Goal: Task Accomplishment & Management: Complete application form

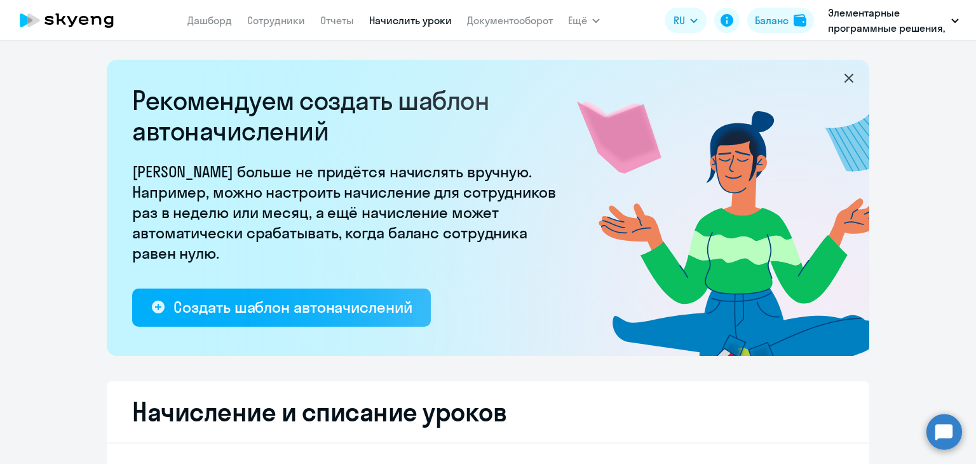
select select "10"
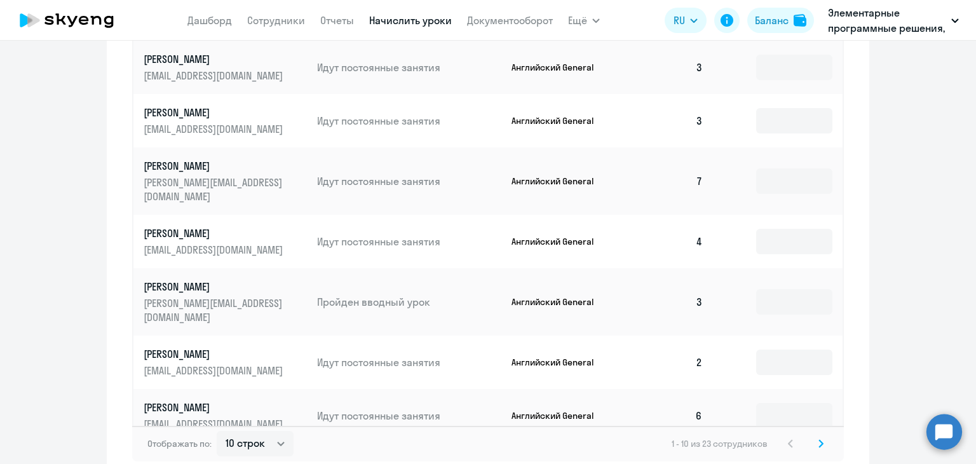
scroll to position [826, 0]
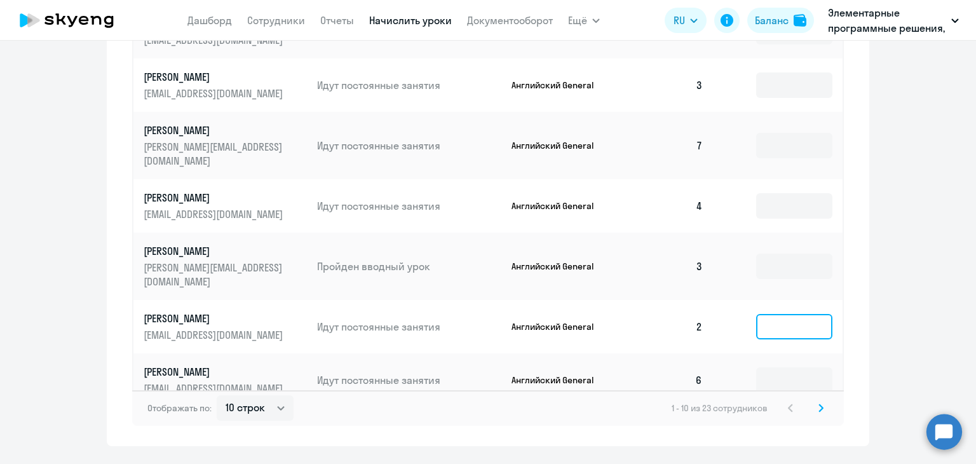
click at [774, 314] on input at bounding box center [794, 326] width 76 height 25
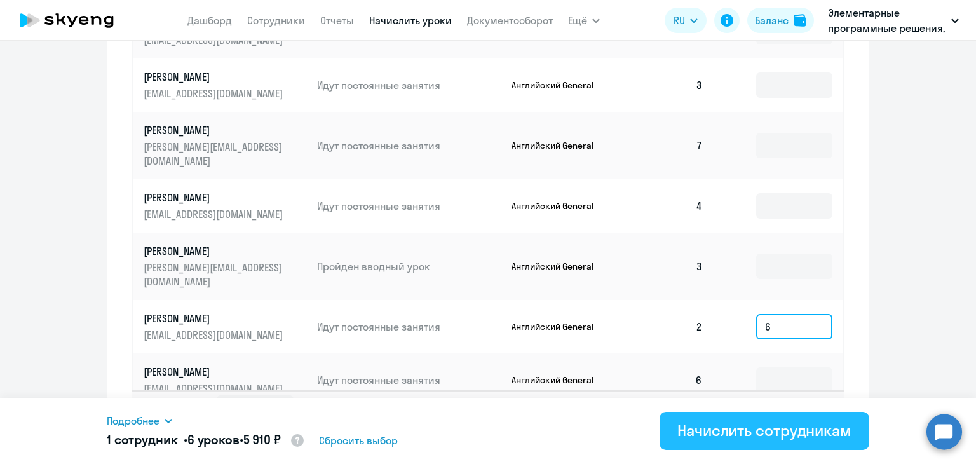
type input "6"
click at [804, 430] on div "Начислить сотрудникам" at bounding box center [764, 430] width 174 height 20
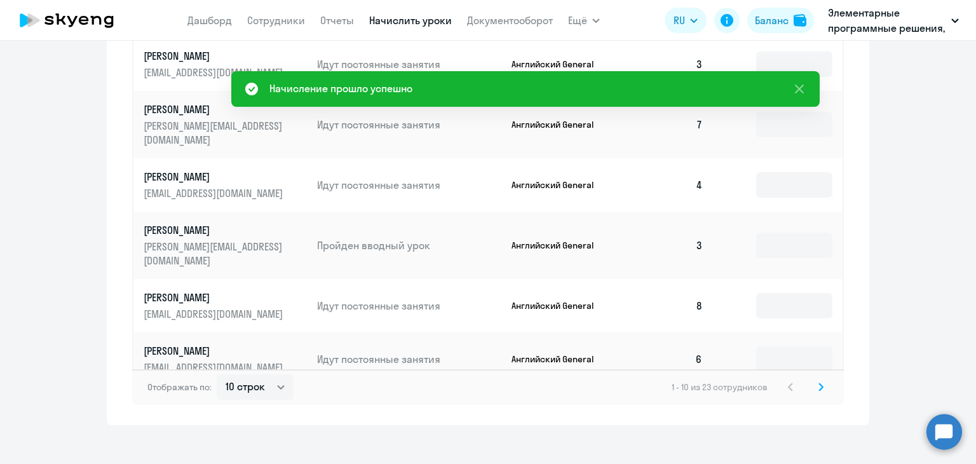
scroll to position [847, 0]
click at [819, 382] on icon at bounding box center [821, 385] width 4 height 7
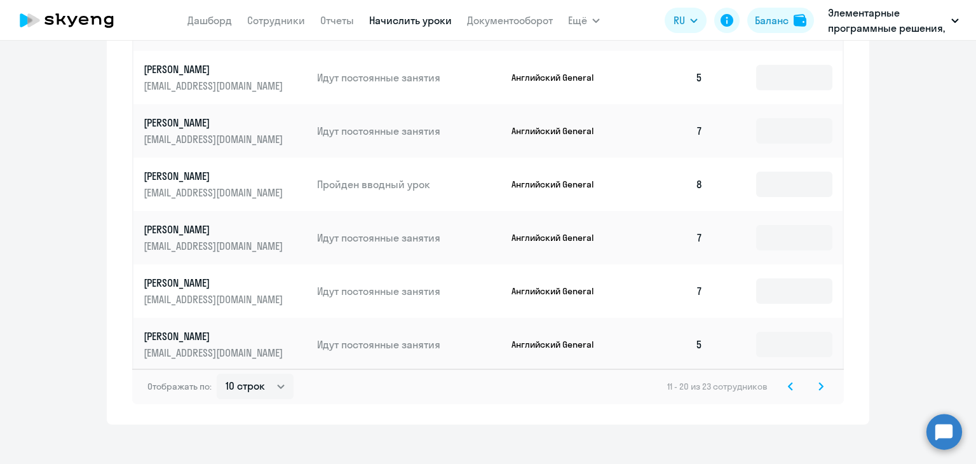
click at [806, 379] on div "11 - 20 из 23 сотрудников" at bounding box center [747, 386] width 161 height 15
click at [819, 382] on icon at bounding box center [821, 385] width 4 height 7
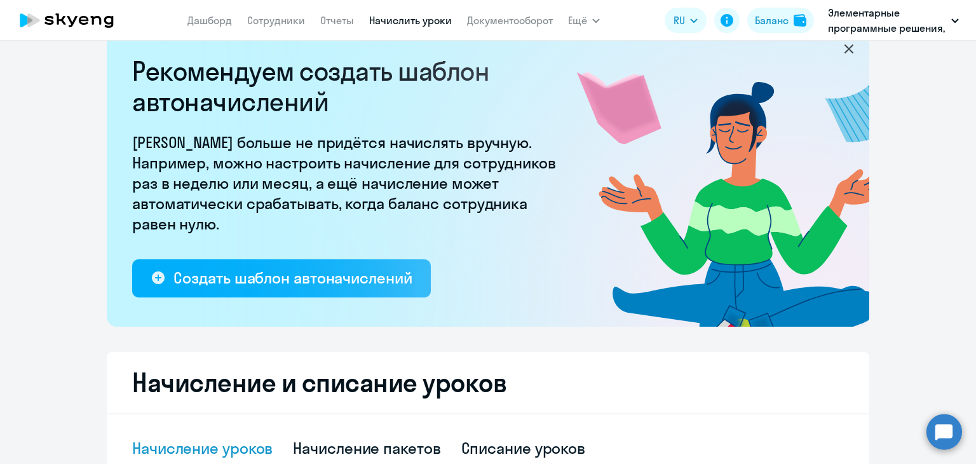
scroll to position [0, 0]
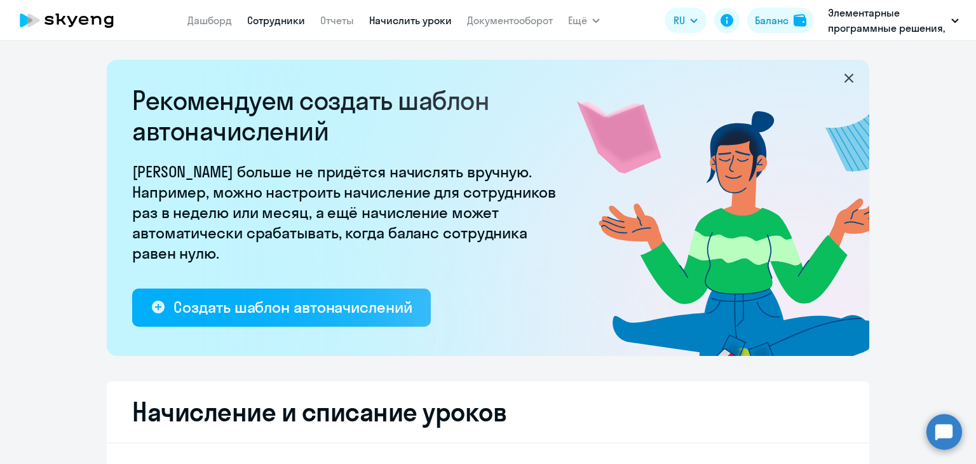
drag, startPoint x: 305, startPoint y: 29, endPoint x: 300, endPoint y: 24, distance: 6.8
click at [304, 27] on nav "[PERSON_NAME] Отчеты Начислить уроки Документооборот" at bounding box center [369, 20] width 365 height 25
click at [293, 20] on link "Сотрудники" at bounding box center [276, 20] width 58 height 13
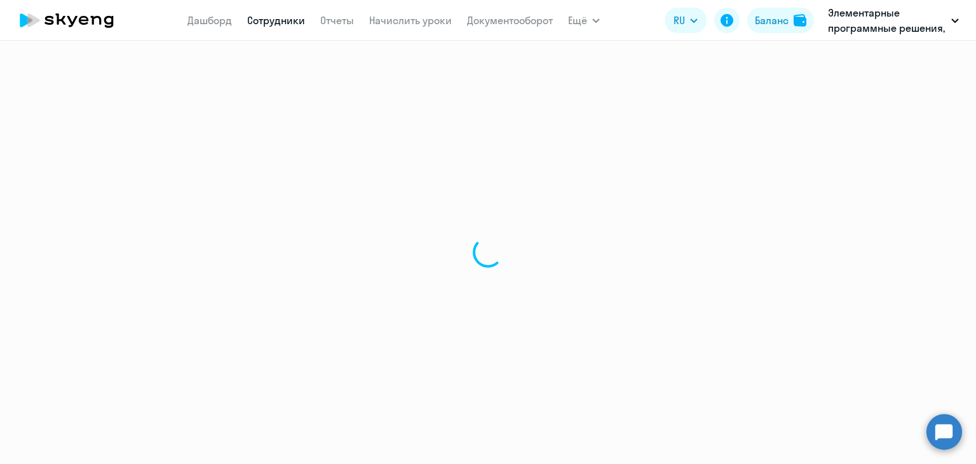
select select "30"
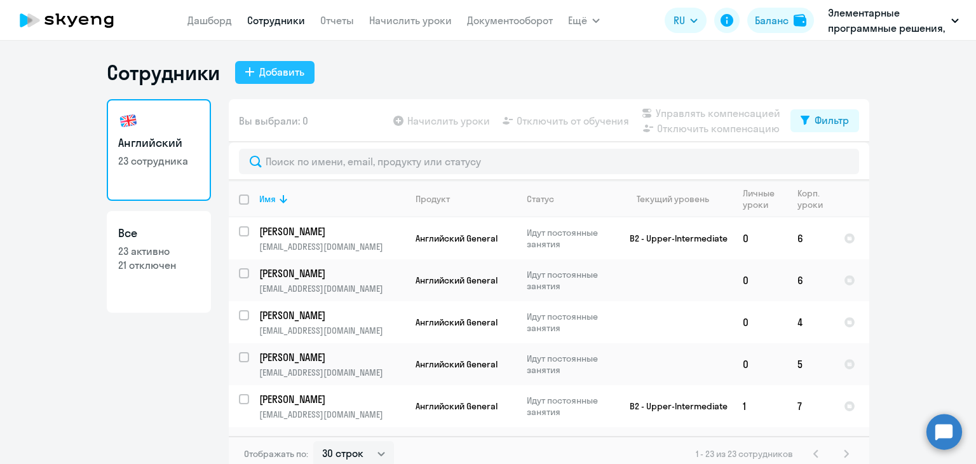
click at [290, 71] on div "Добавить" at bounding box center [281, 71] width 45 height 15
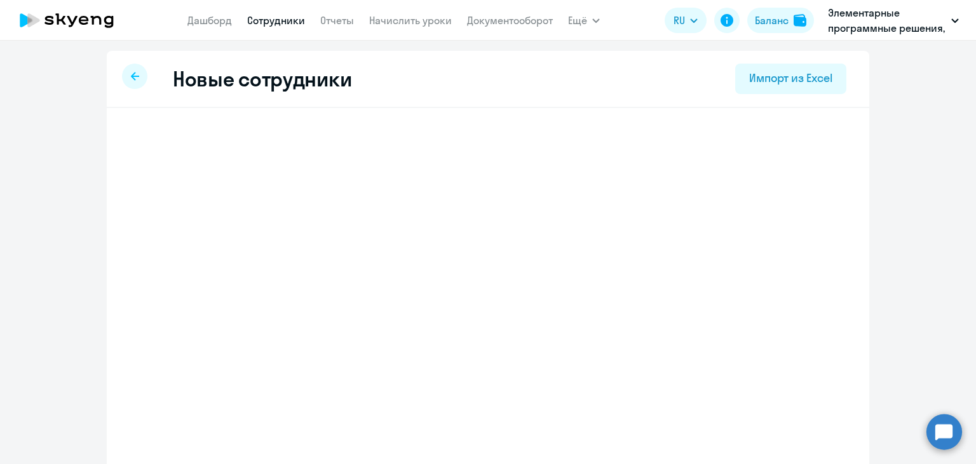
select select "english_adult_not_native_speaker"
select select "7"
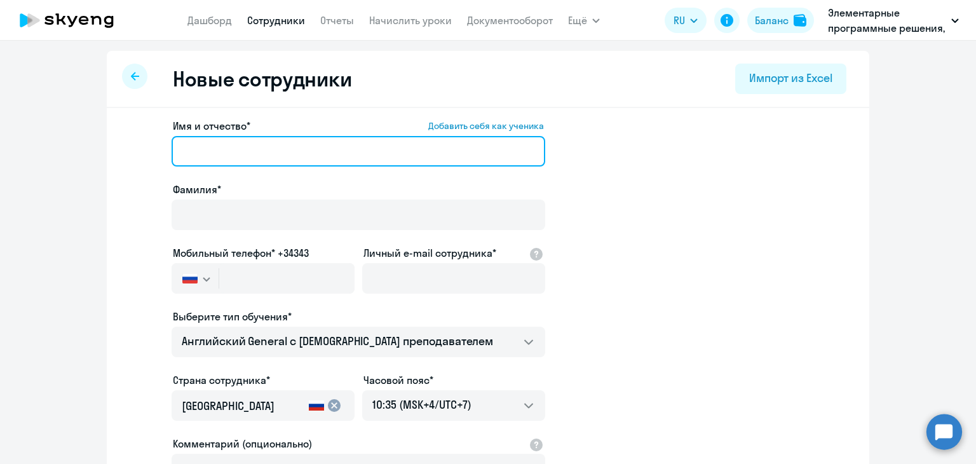
click at [240, 158] on input "Имя и отчество* Добавить себя как ученика" at bounding box center [359, 151] width 374 height 30
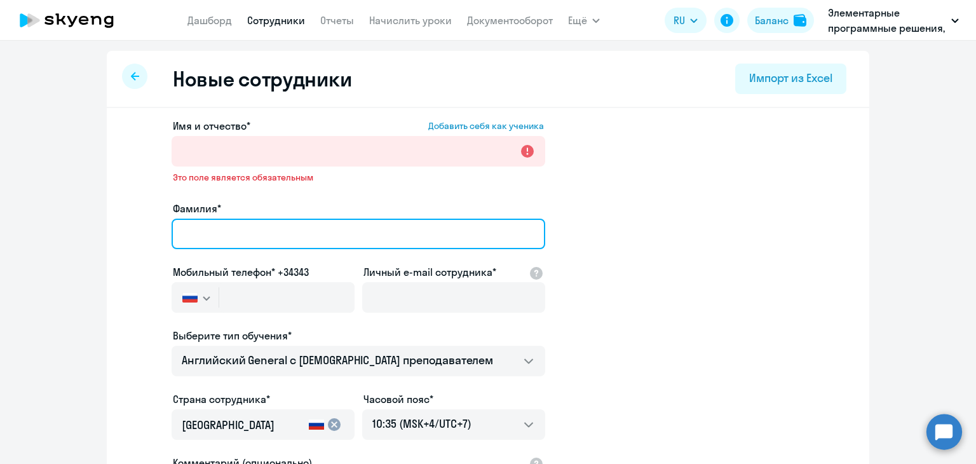
click at [246, 232] on input "Фамилия*" at bounding box center [359, 234] width 374 height 30
paste input "[PERSON_NAME]"
type input "[PERSON_NAME]"
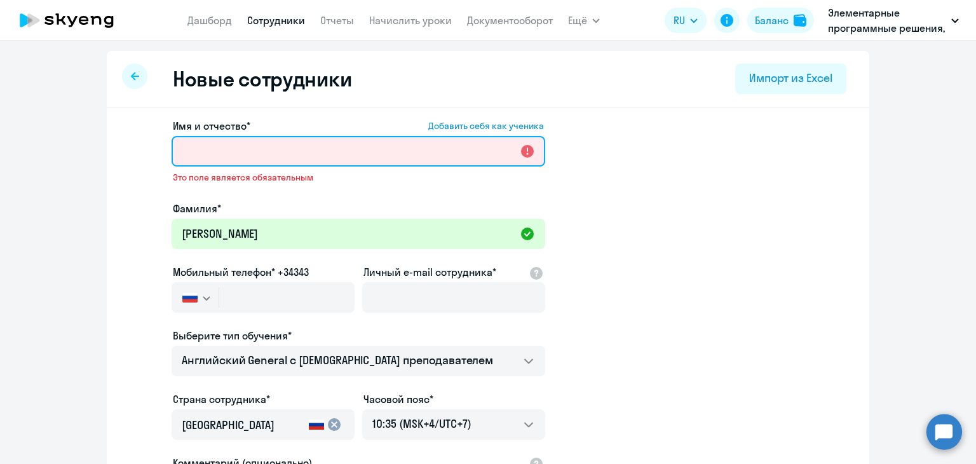
click at [278, 145] on input "Имя и отчество* Добавить себя как ученика" at bounding box center [359, 151] width 374 height 30
paste input "[PERSON_NAME]"
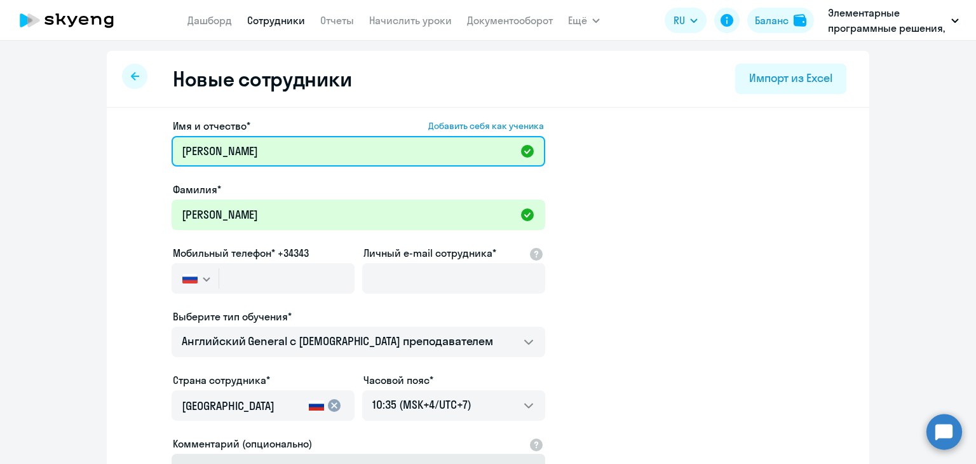
type input "[PERSON_NAME]"
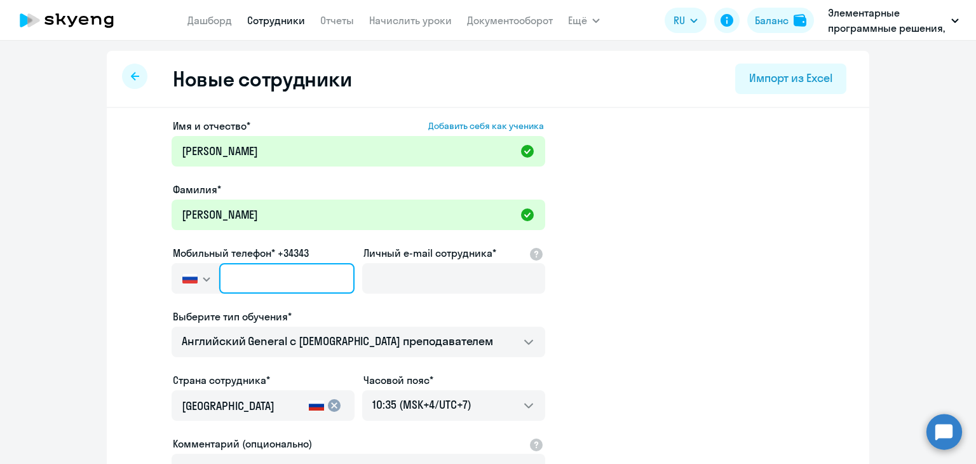
click at [281, 282] on input "text" at bounding box center [286, 278] width 135 height 30
paste input "[PHONE_NUMBER]"
type input "[PHONE_NUMBER]"
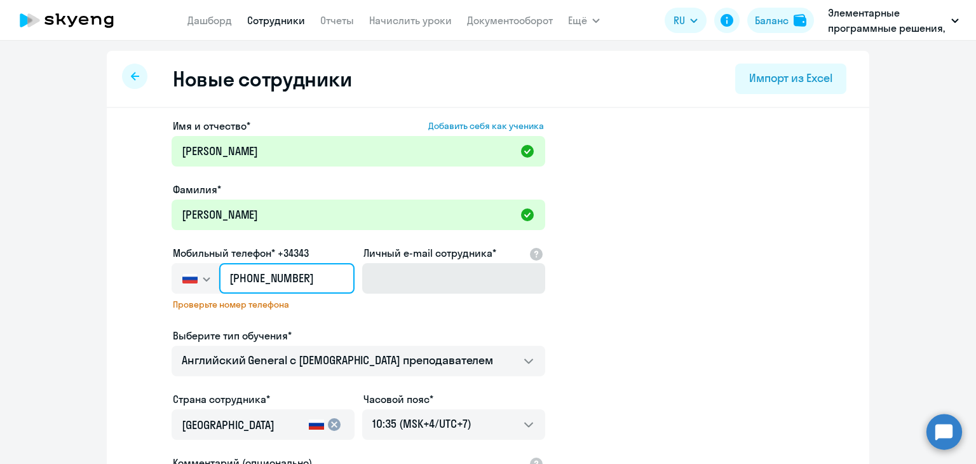
scroll to position [127, 0]
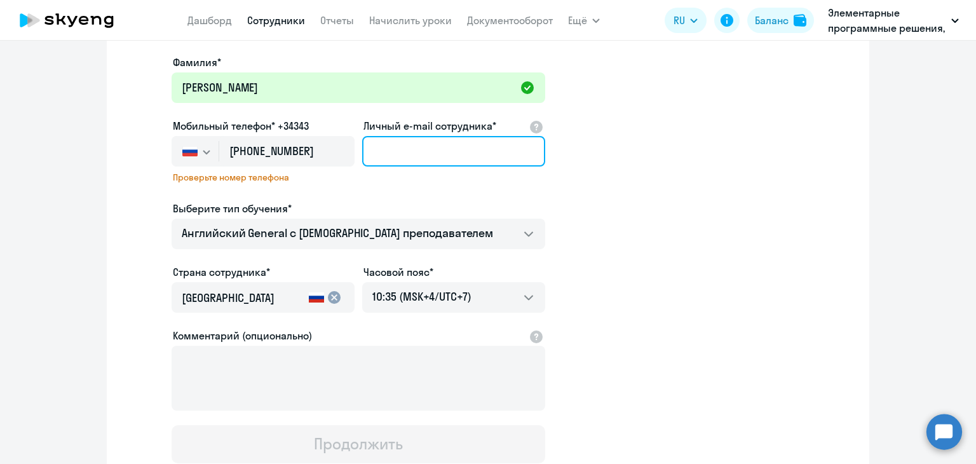
drag, startPoint x: 431, startPoint y: 158, endPoint x: 429, endPoint y: 165, distance: 7.1
click at [431, 158] on input "Личный e-mail сотрудника*" at bounding box center [453, 151] width 183 height 30
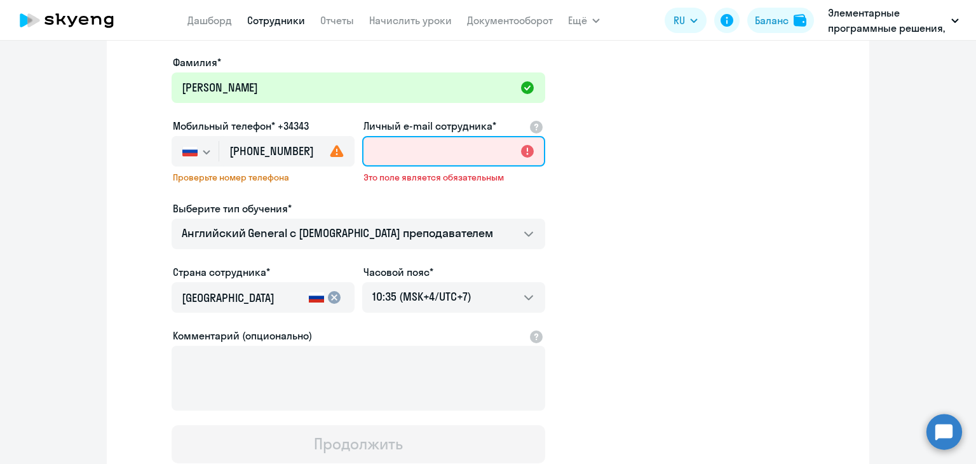
paste input "[EMAIL_ADDRESS][DOMAIN_NAME]"
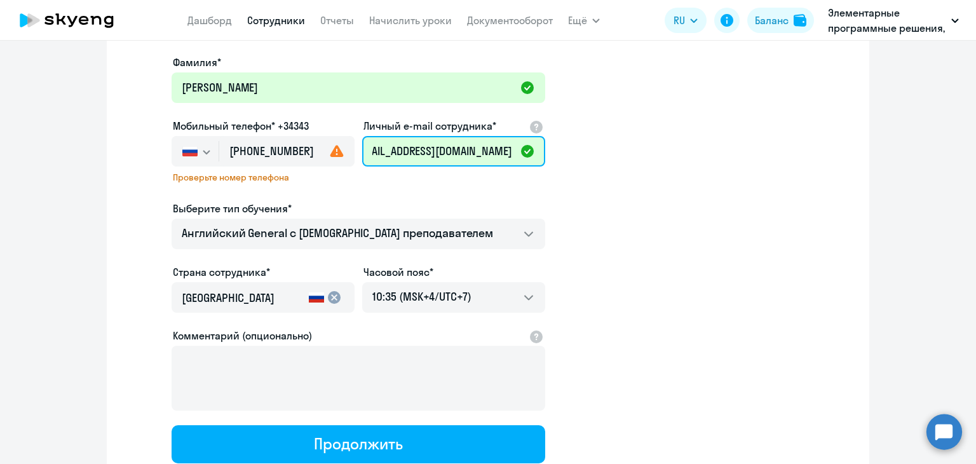
type input "[EMAIL_ADDRESS][DOMAIN_NAME]"
click at [633, 172] on app-new-student-form "Имя и отчество* Добавить себя как ученика [PERSON_NAME]* [PERSON_NAME] Мобильны…" at bounding box center [488, 227] width 722 height 472
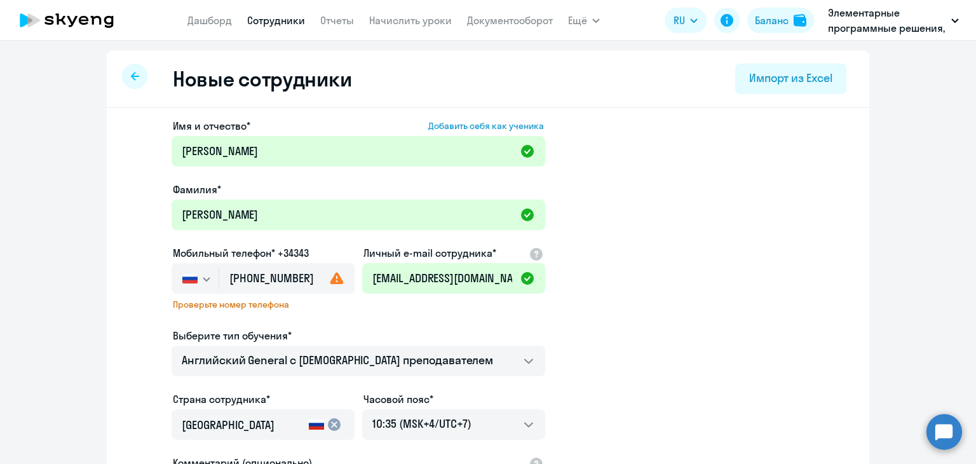
scroll to position [220, 0]
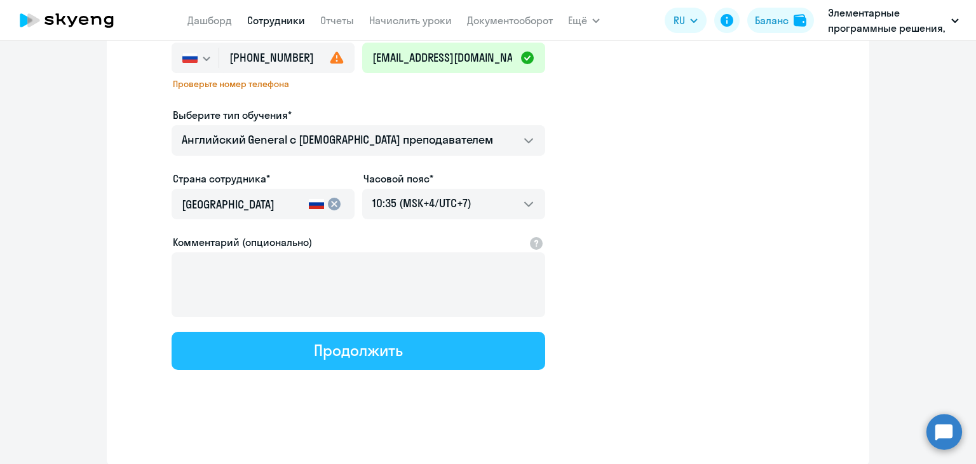
click at [363, 340] on div "Продолжить" at bounding box center [358, 350] width 88 height 20
select select "english_adult_not_native_speaker"
select select "7"
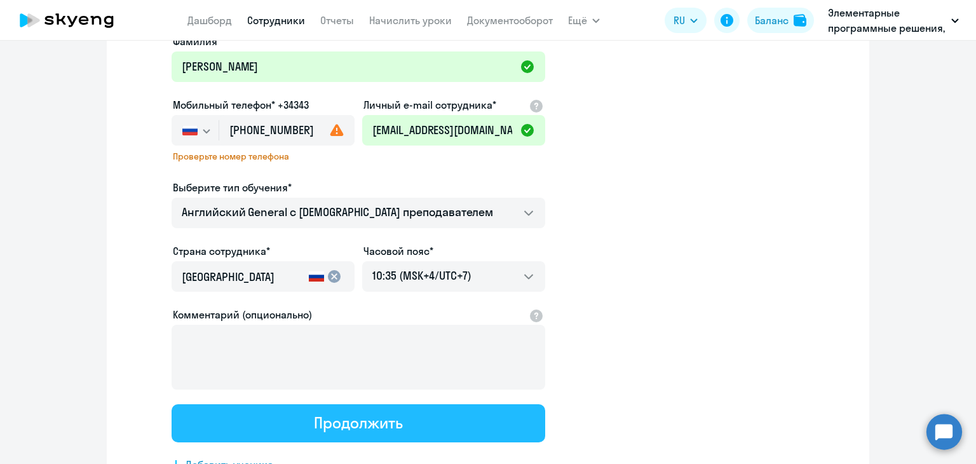
scroll to position [0, 0]
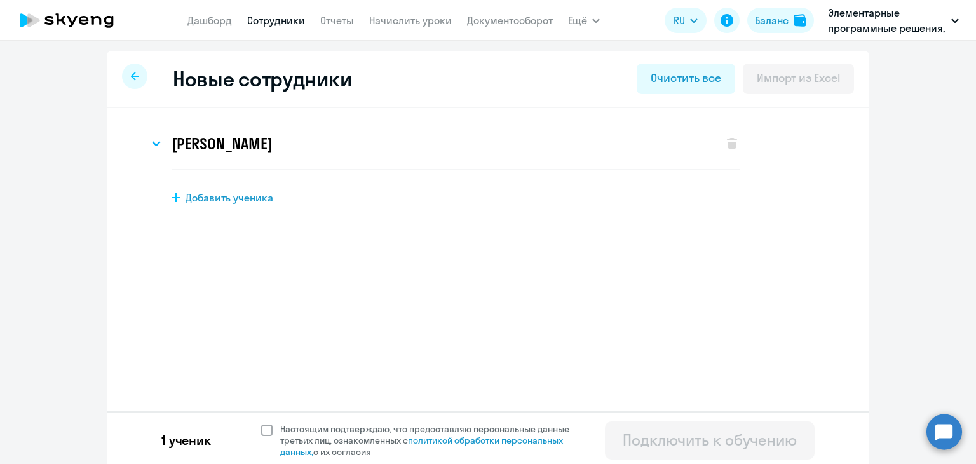
click at [262, 423] on label "Настоящим подтверждаю, что предоставляю персональные данные третьих лиц, ознако…" at bounding box center [422, 440] width 323 height 34
click at [261, 422] on input "Настоящим подтверждаю, что предоставляю персональные данные третьих лиц, ознако…" at bounding box center [260, 422] width 1 height 1
checkbox input "true"
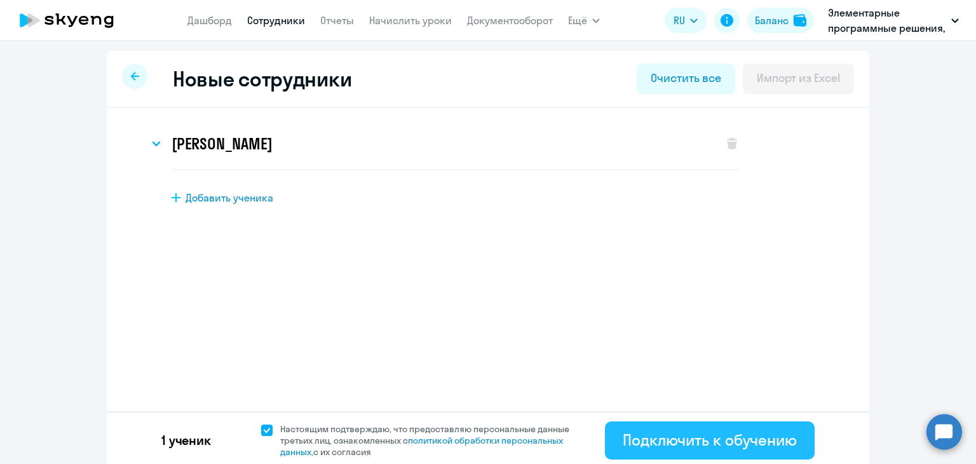
click at [670, 443] on div "Подключить к обучению" at bounding box center [710, 439] width 174 height 20
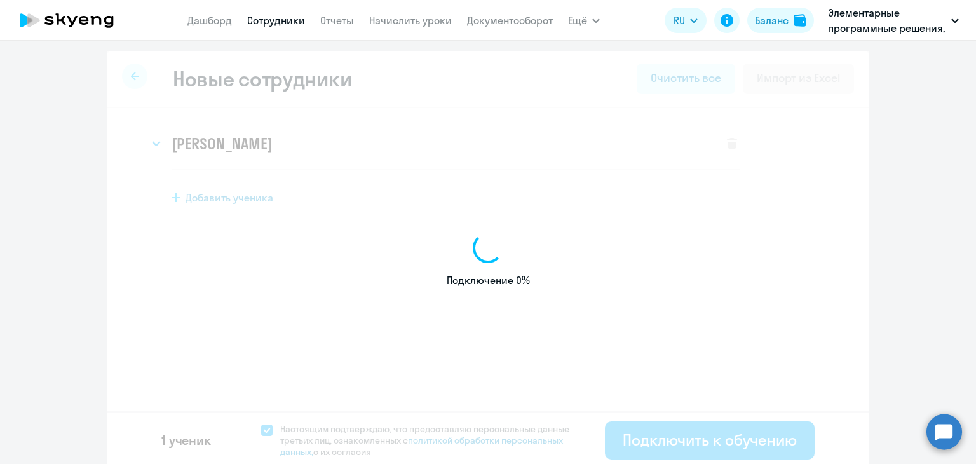
select select "english_adult_not_native_speaker"
select select "7"
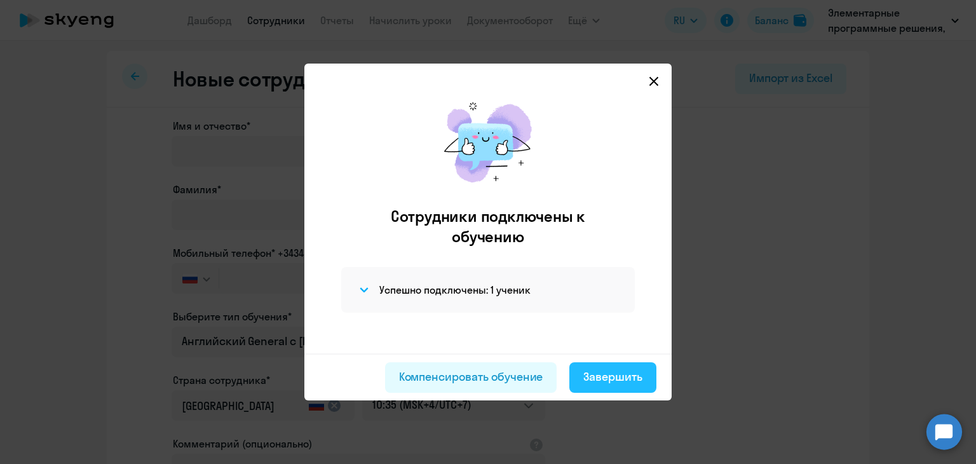
click at [630, 373] on div "Завершить" at bounding box center [612, 376] width 59 height 17
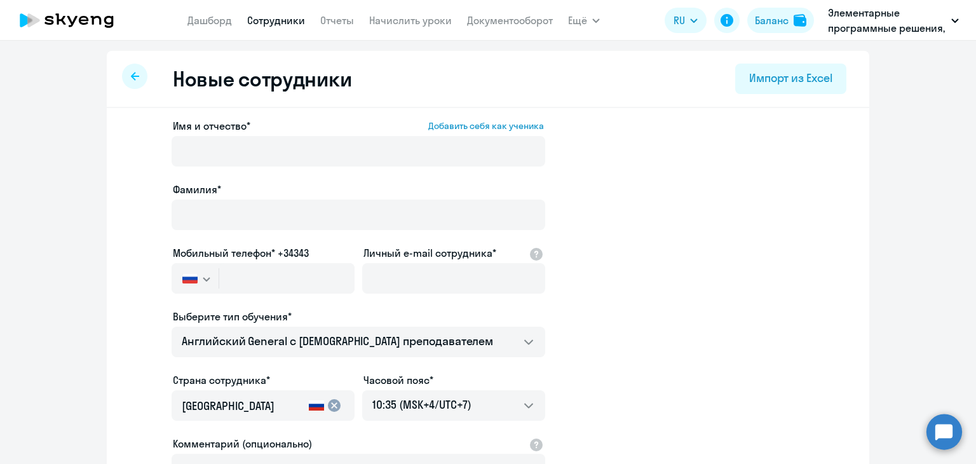
select select "30"
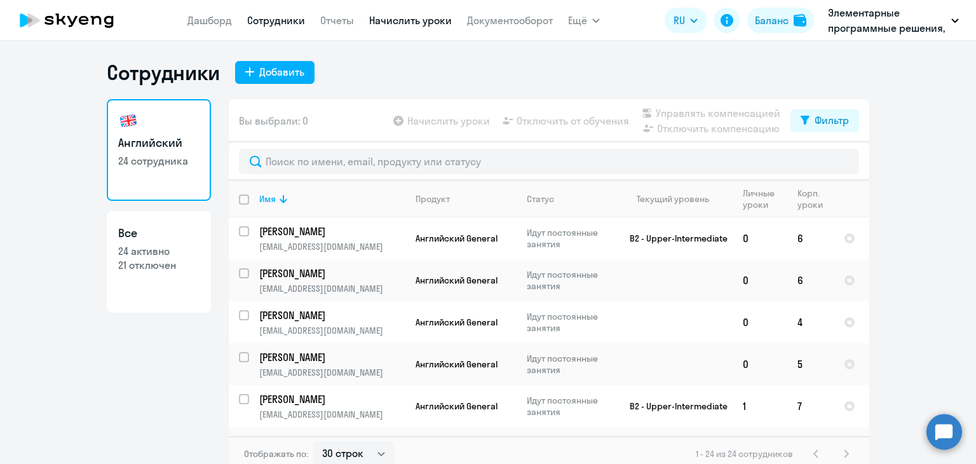
click at [417, 24] on link "Начислить уроки" at bounding box center [410, 20] width 83 height 13
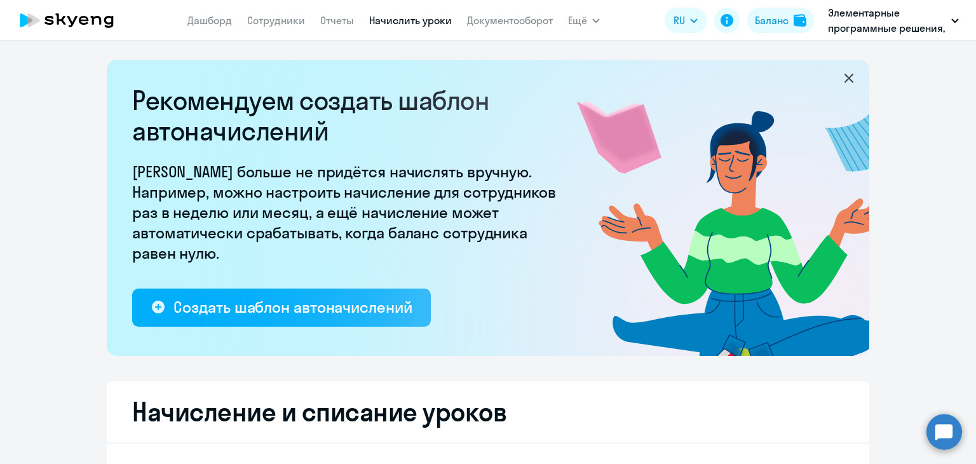
select select "10"
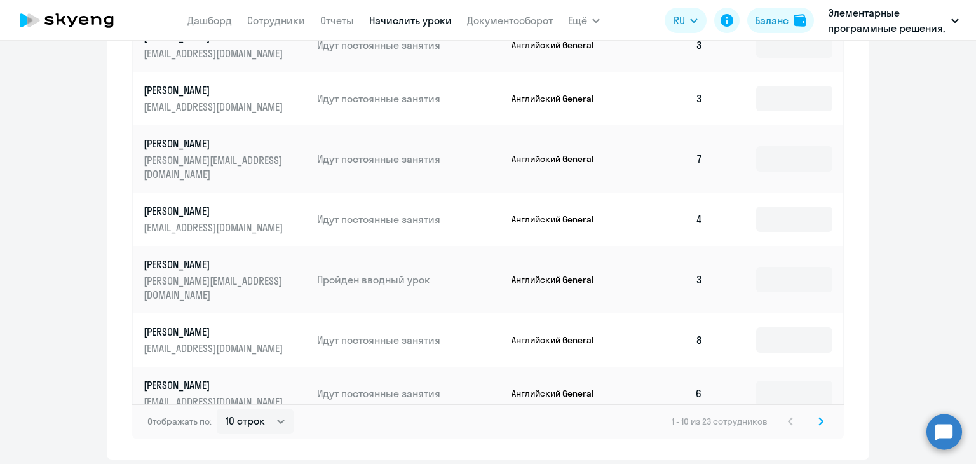
scroll to position [847, 0]
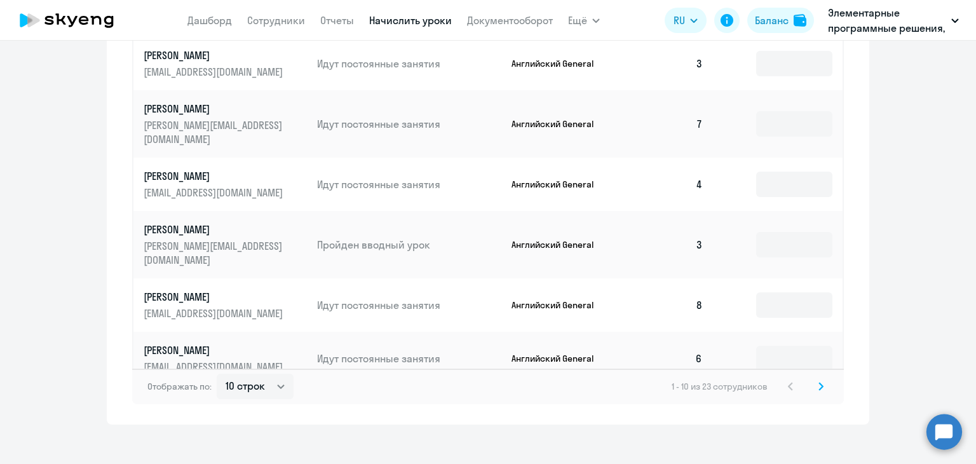
click at [819, 379] on svg-icon at bounding box center [820, 386] width 15 height 15
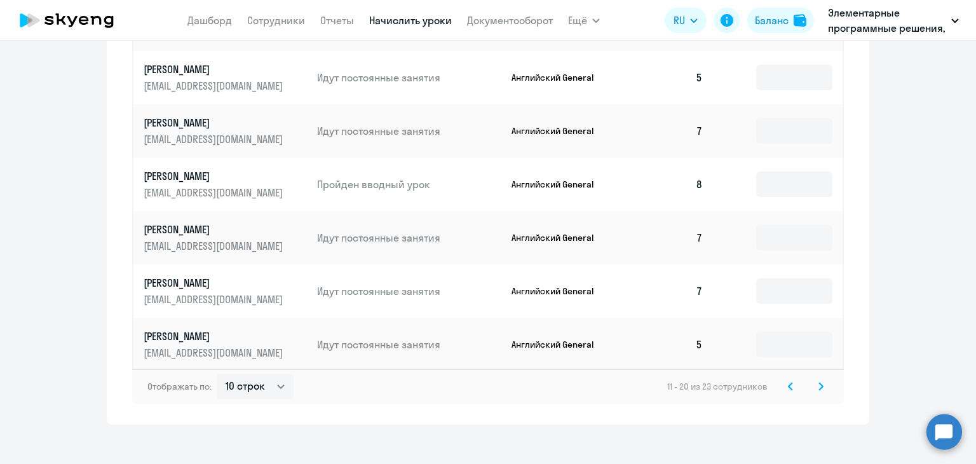
click at [819, 382] on icon at bounding box center [821, 385] width 4 height 7
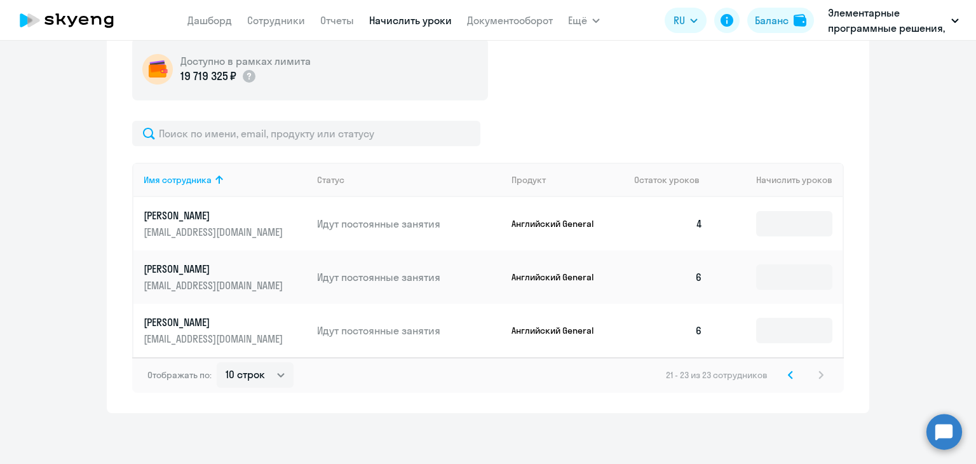
scroll to position [474, 0]
click at [791, 377] on svg-icon at bounding box center [790, 374] width 15 height 15
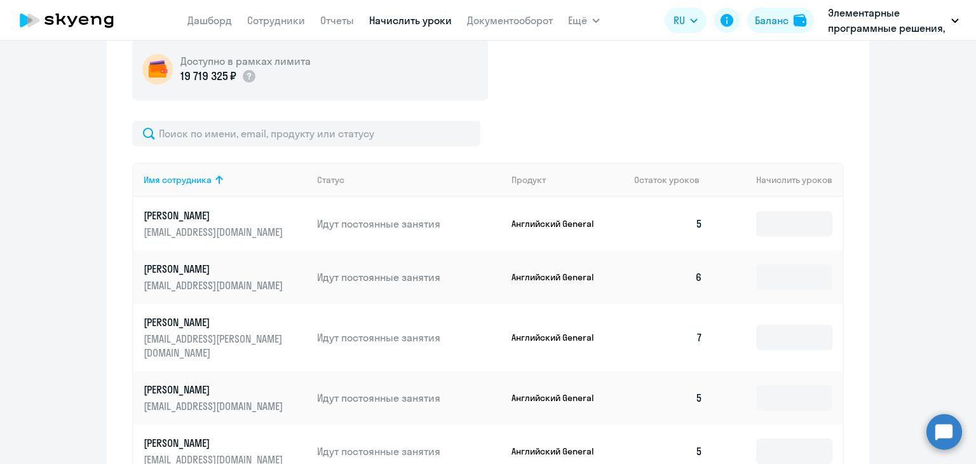
scroll to position [847, 0]
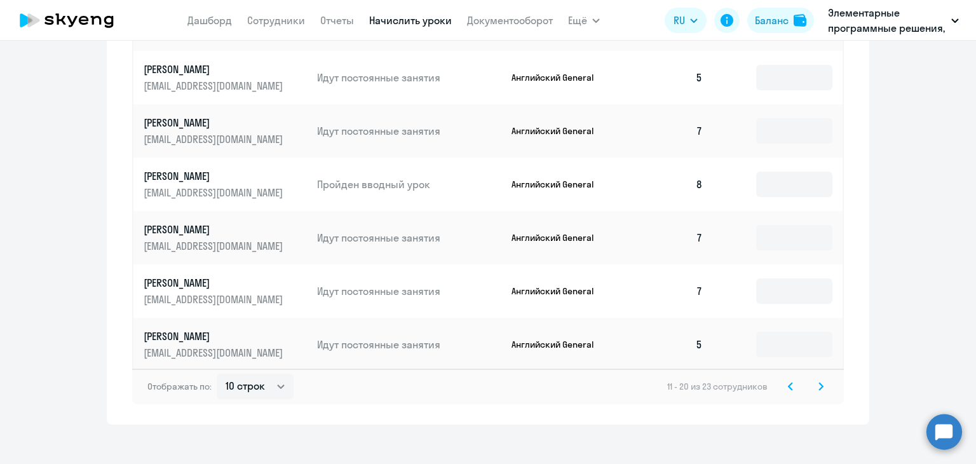
click at [788, 382] on icon at bounding box center [790, 386] width 5 height 9
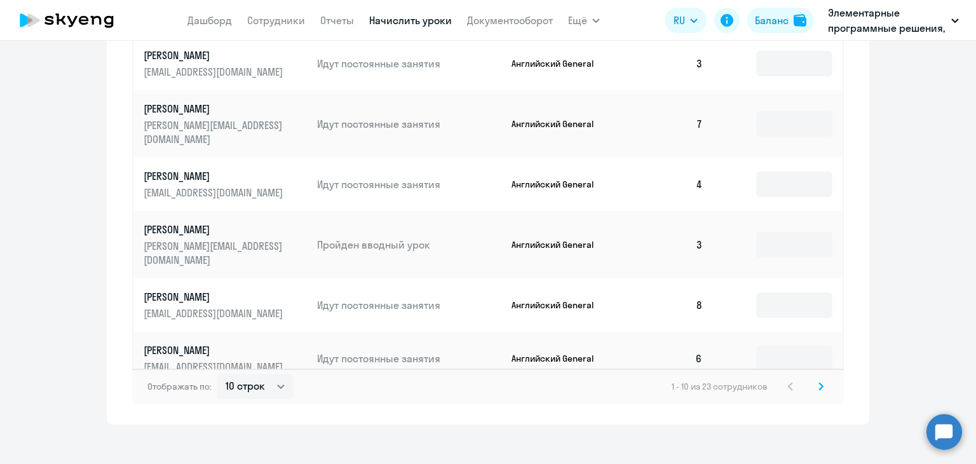
click at [819, 379] on svg-icon at bounding box center [820, 386] width 15 height 15
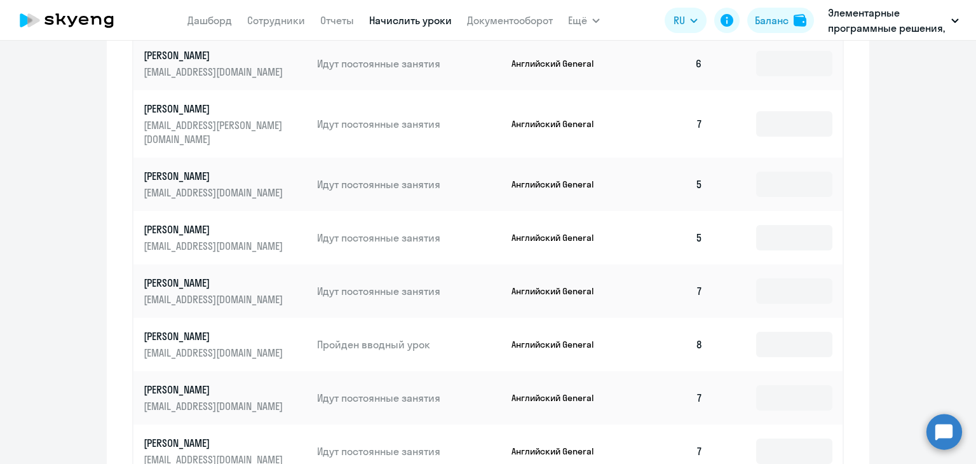
scroll to position [657, 0]
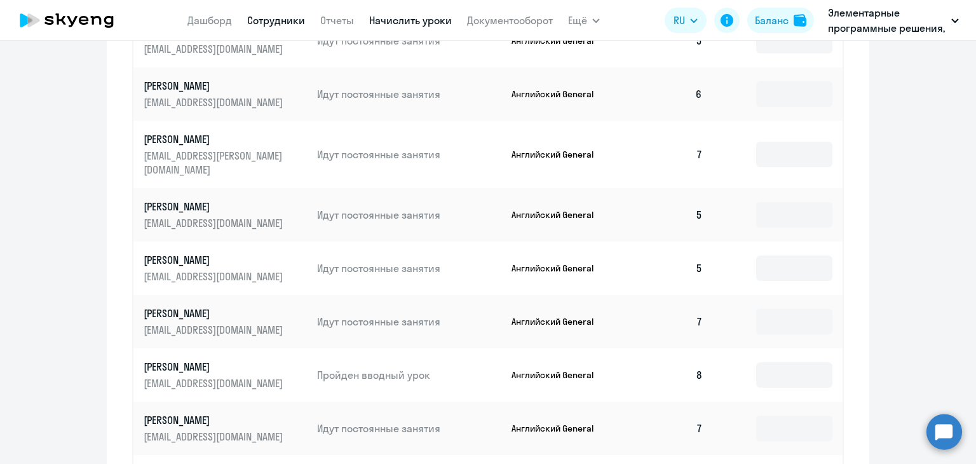
click at [271, 23] on link "Сотрудники" at bounding box center [276, 20] width 58 height 13
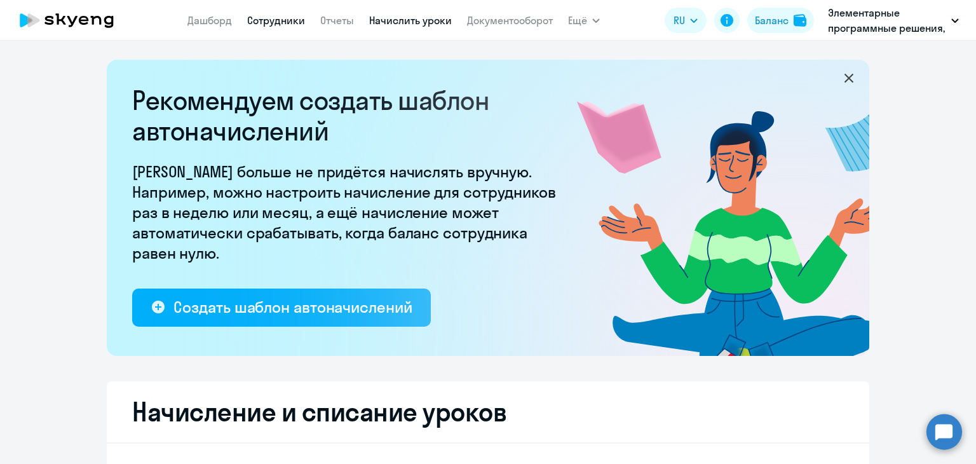
select select "30"
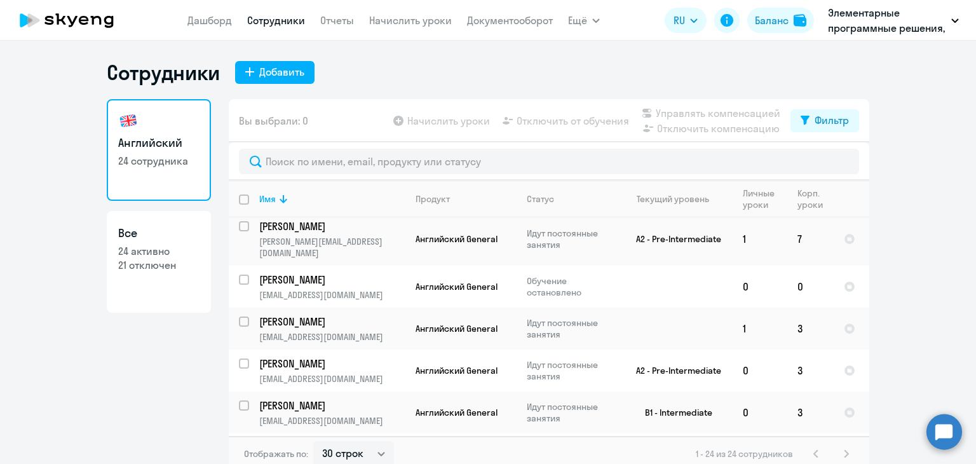
scroll to position [762, 0]
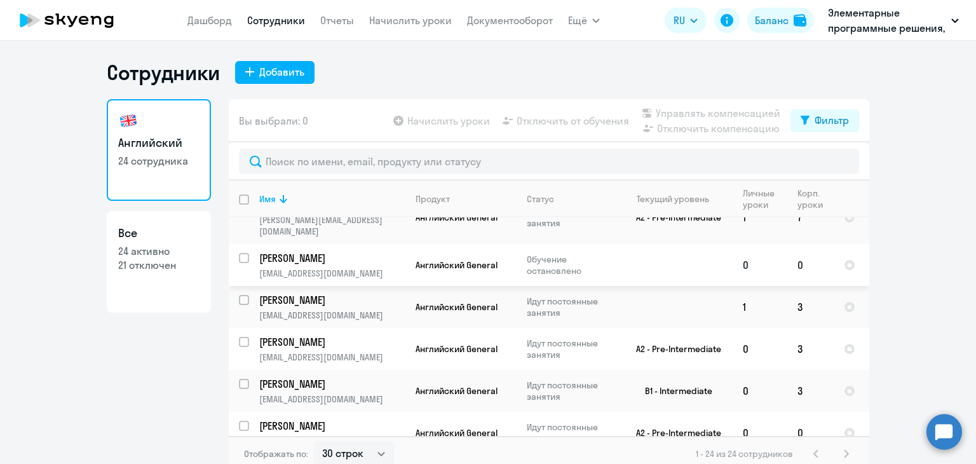
click at [316, 267] on p "[EMAIL_ADDRESS][DOMAIN_NAME]" at bounding box center [331, 272] width 145 height 11
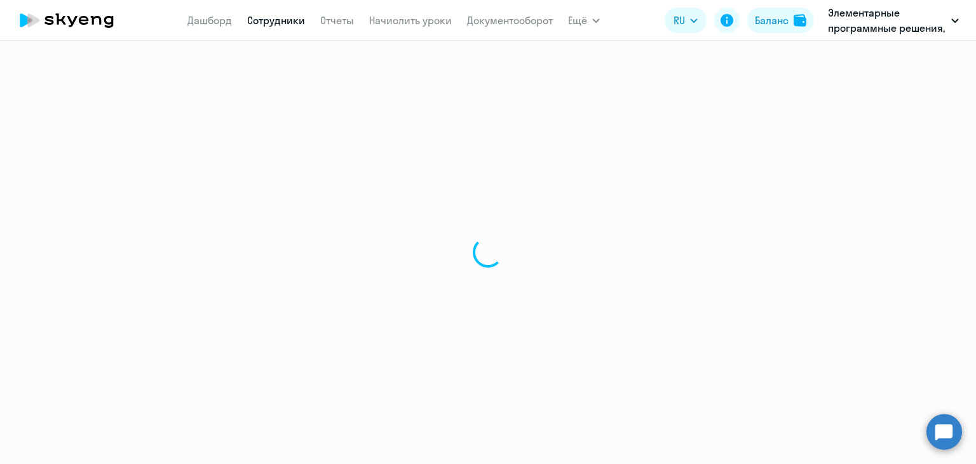
select select "english"
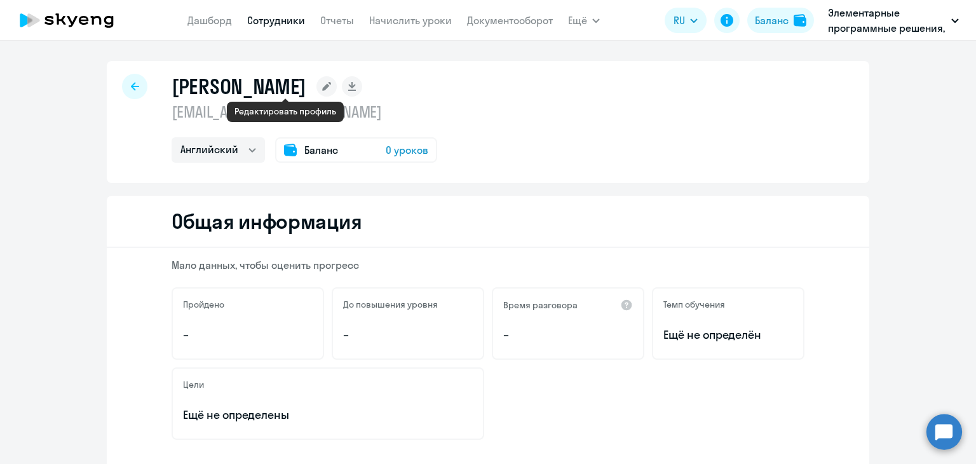
click at [316, 78] on rect at bounding box center [326, 86] width 20 height 20
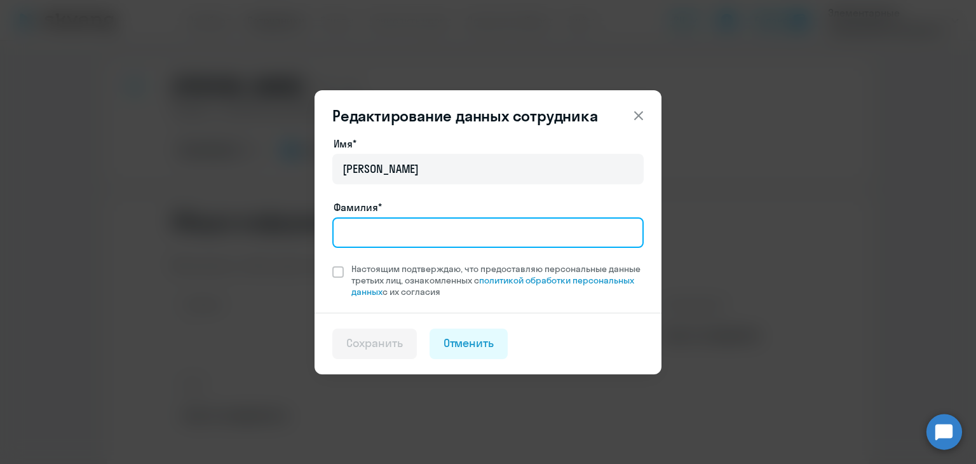
click at [432, 231] on input "Фамилия*" at bounding box center [487, 232] width 311 height 30
type input "[PERSON_NAME]"
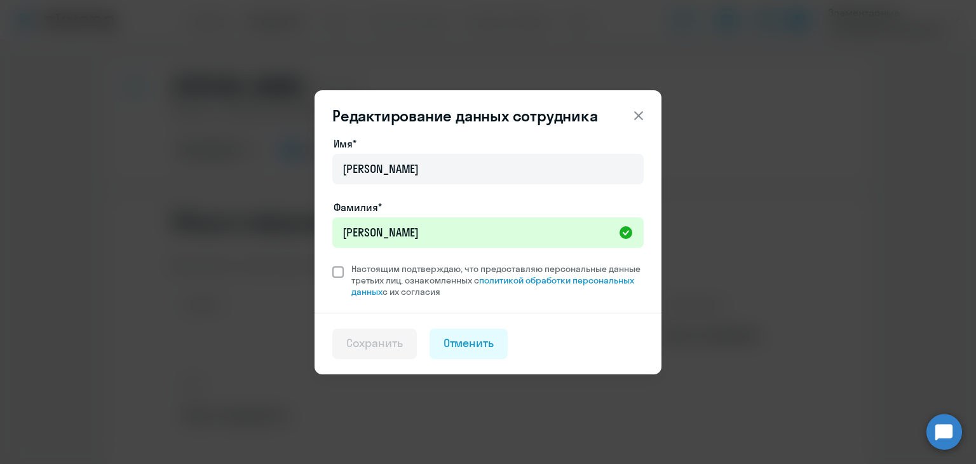
click at [338, 272] on span at bounding box center [337, 271] width 11 height 11
click at [332, 263] on input "Настоящим подтверждаю, что предоставляю персональные данные третьих лиц, ознако…" at bounding box center [332, 262] width 1 height 1
checkbox input "true"
click at [408, 341] on button "Сохранить" at bounding box center [374, 343] width 84 height 30
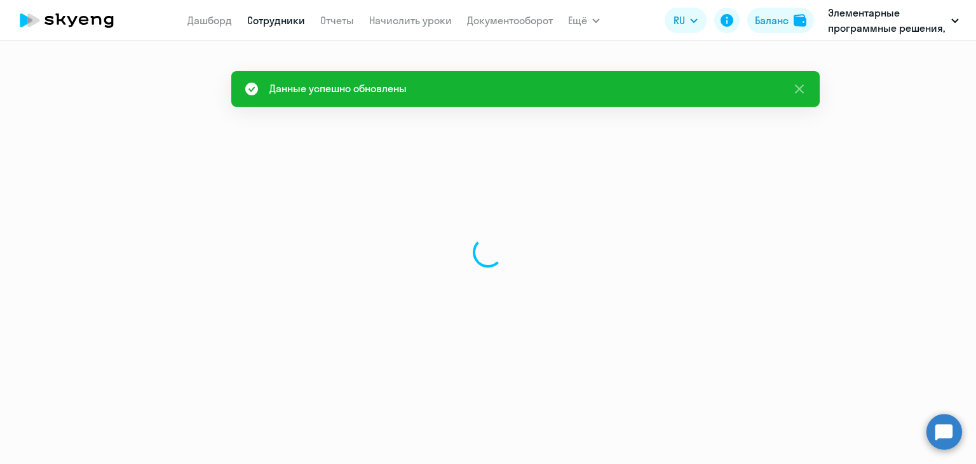
select select "english"
